Goal: Find specific page/section: Find specific page/section

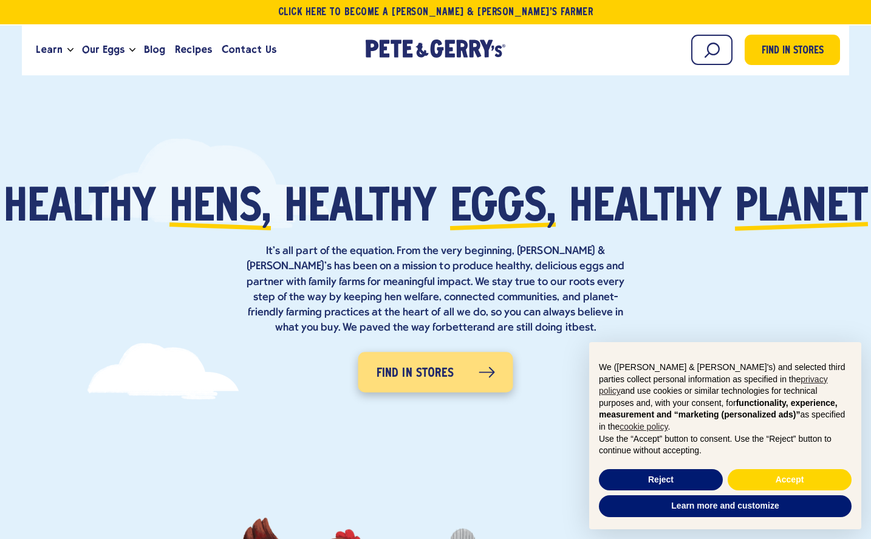
click at [439, 380] on span "Find in Stores" at bounding box center [416, 373] width 78 height 19
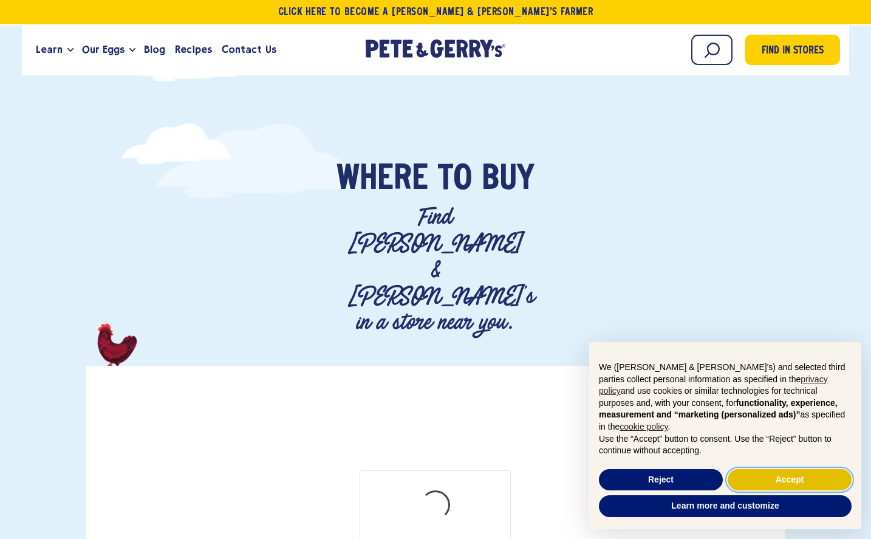
click at [798, 476] on button "Accept" at bounding box center [790, 480] width 124 height 22
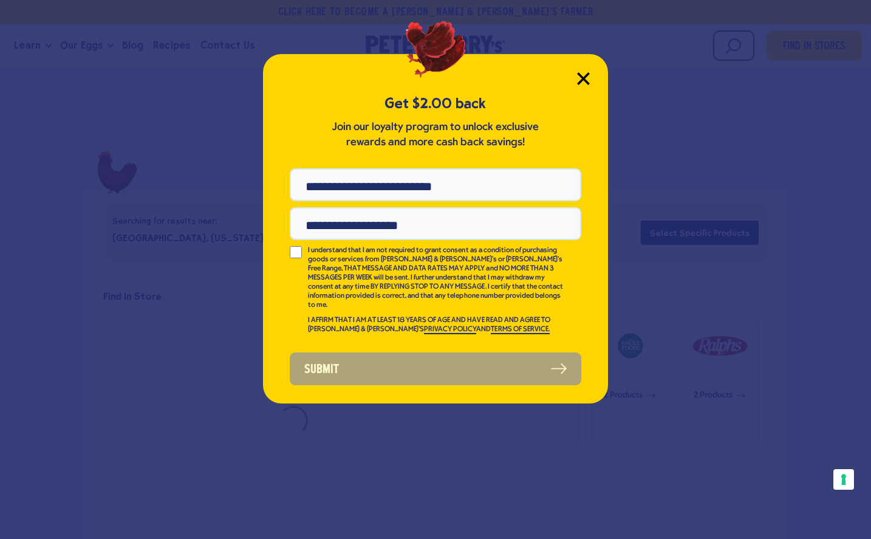
click at [582, 75] on icon "Close Modal" at bounding box center [583, 78] width 13 height 13
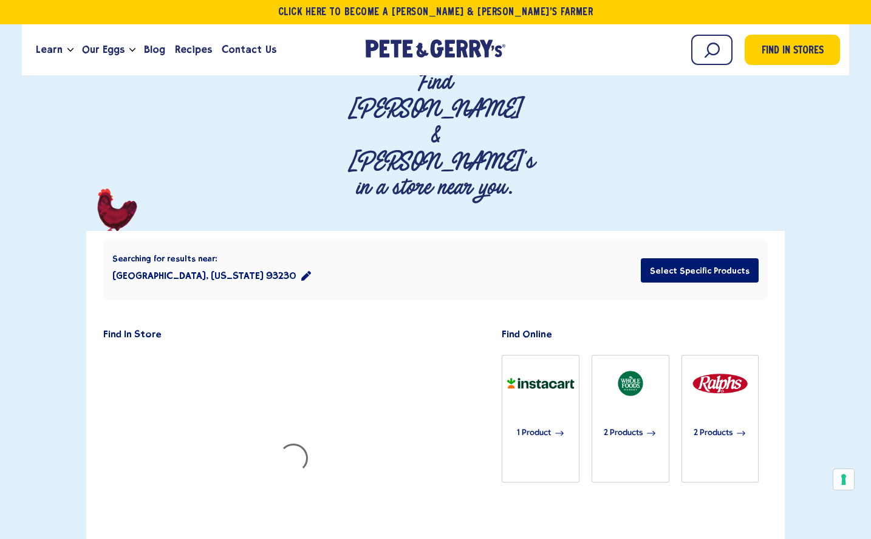
scroll to position [172, 0]
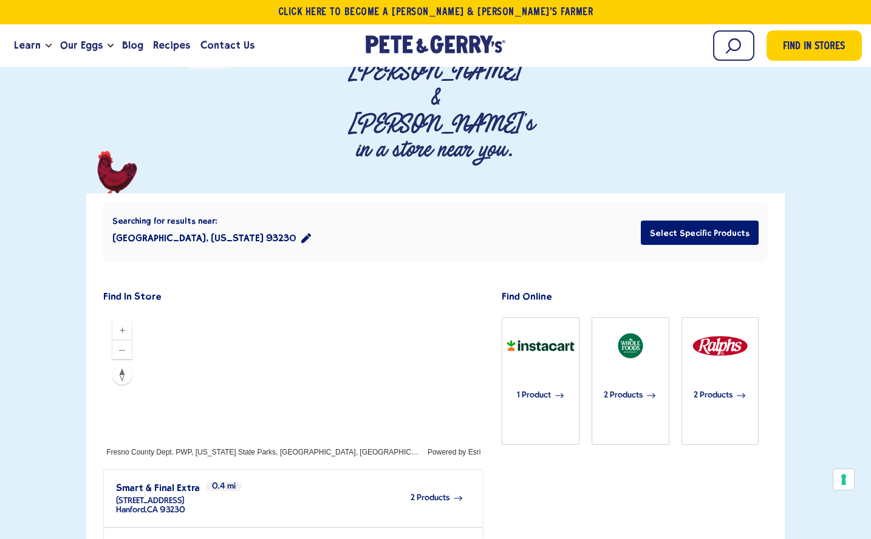
click at [423, 481] on div "2 Products" at bounding box center [324, 497] width 278 height 33
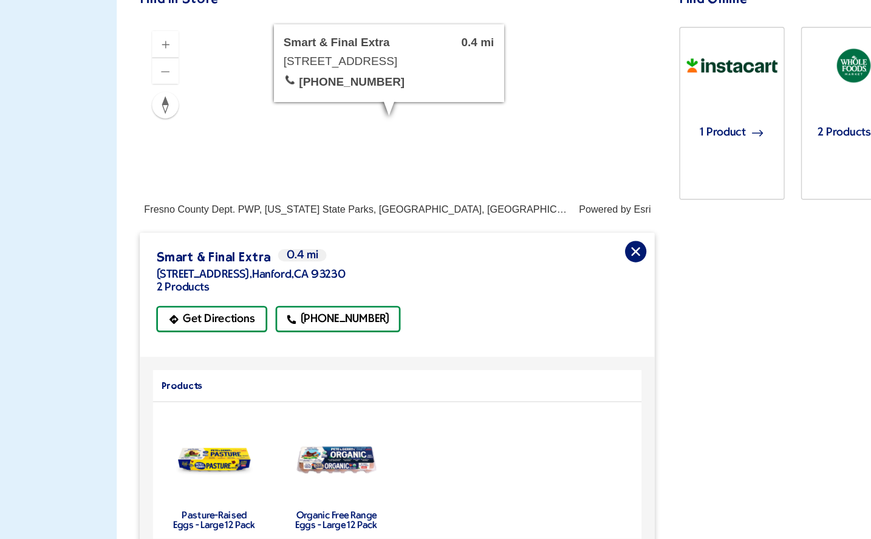
scroll to position [328, 0]
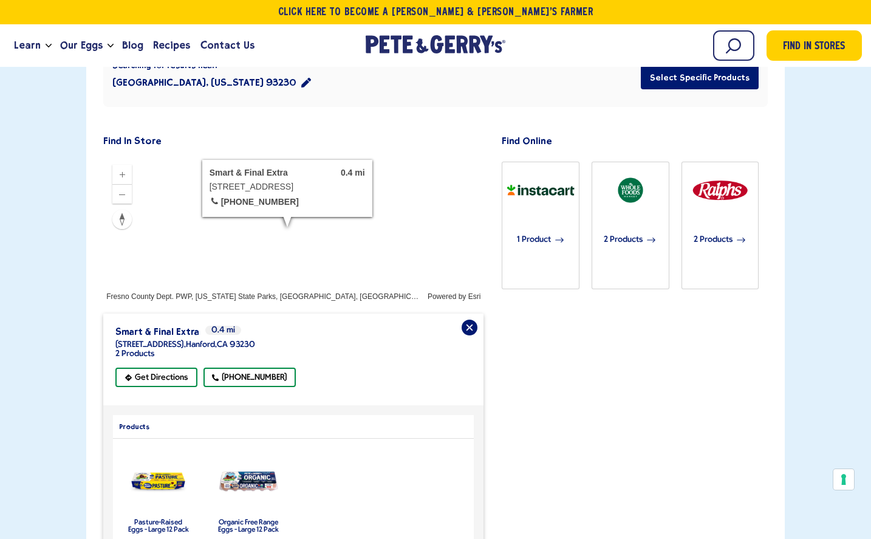
click at [250, 519] on label "Organic Free Range Eggs - Large 12 Pack" at bounding box center [248, 526] width 61 height 15
click at [252, 470] on img "product" at bounding box center [249, 482] width 64 height 24
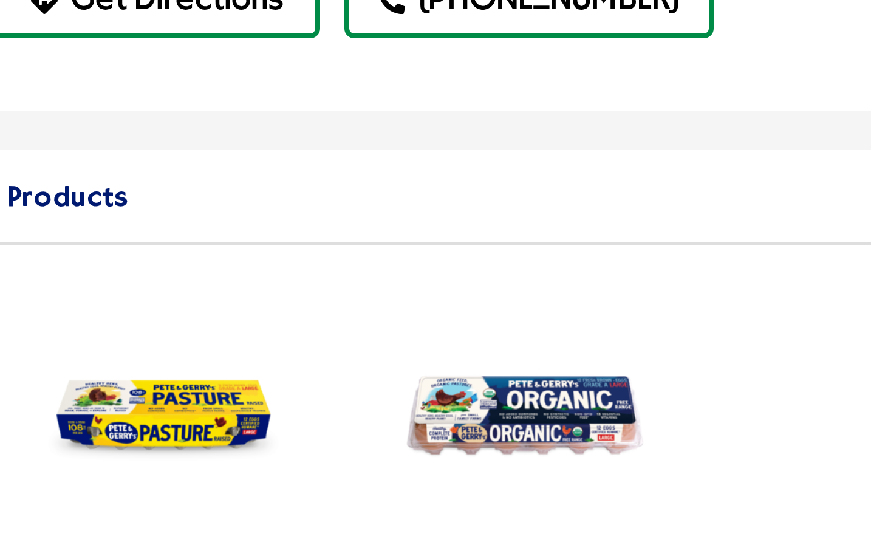
scroll to position [329, 0]
